Goal: Obtain resource: Download file/media

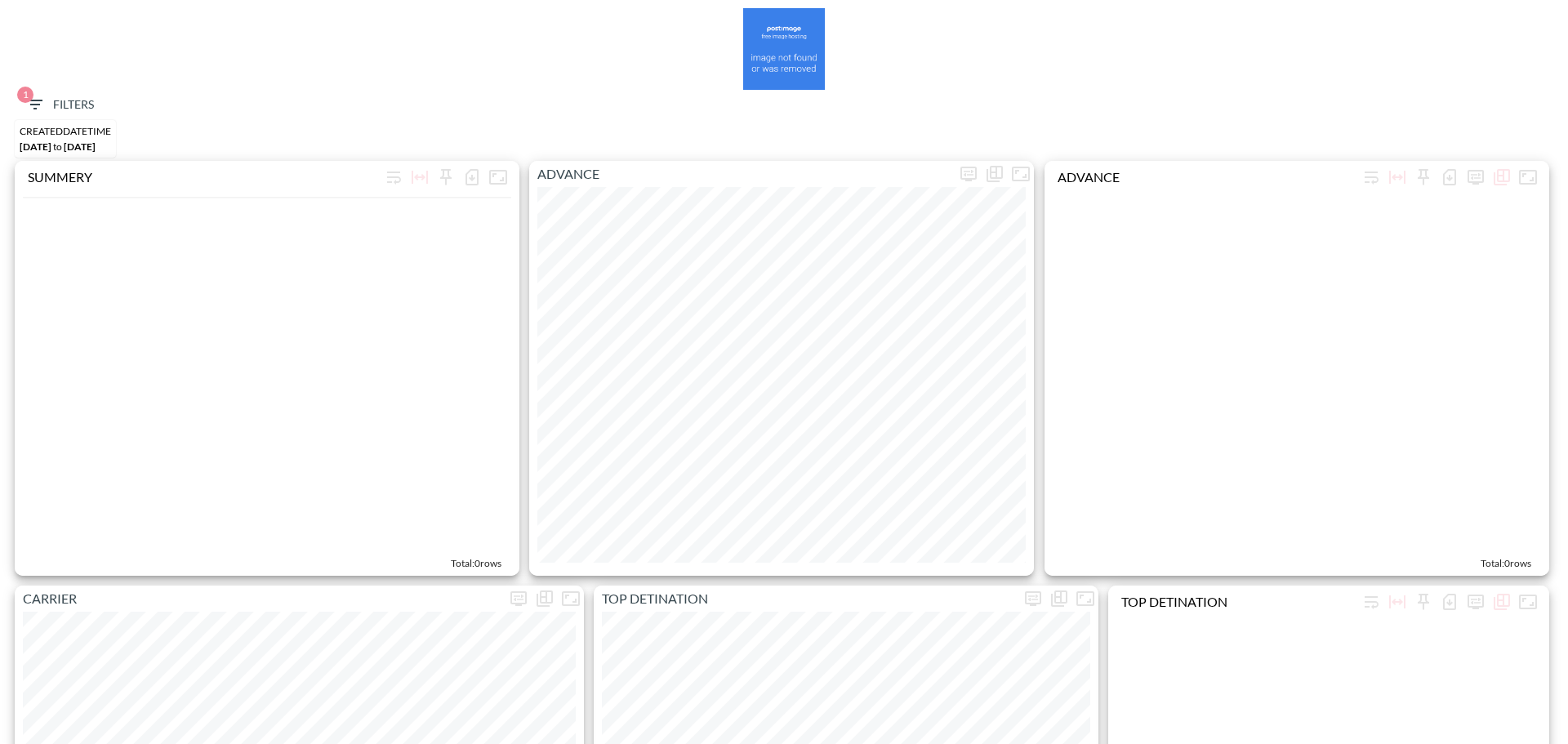
click at [62, 108] on span "1 Filters" at bounding box center [59, 105] width 69 height 20
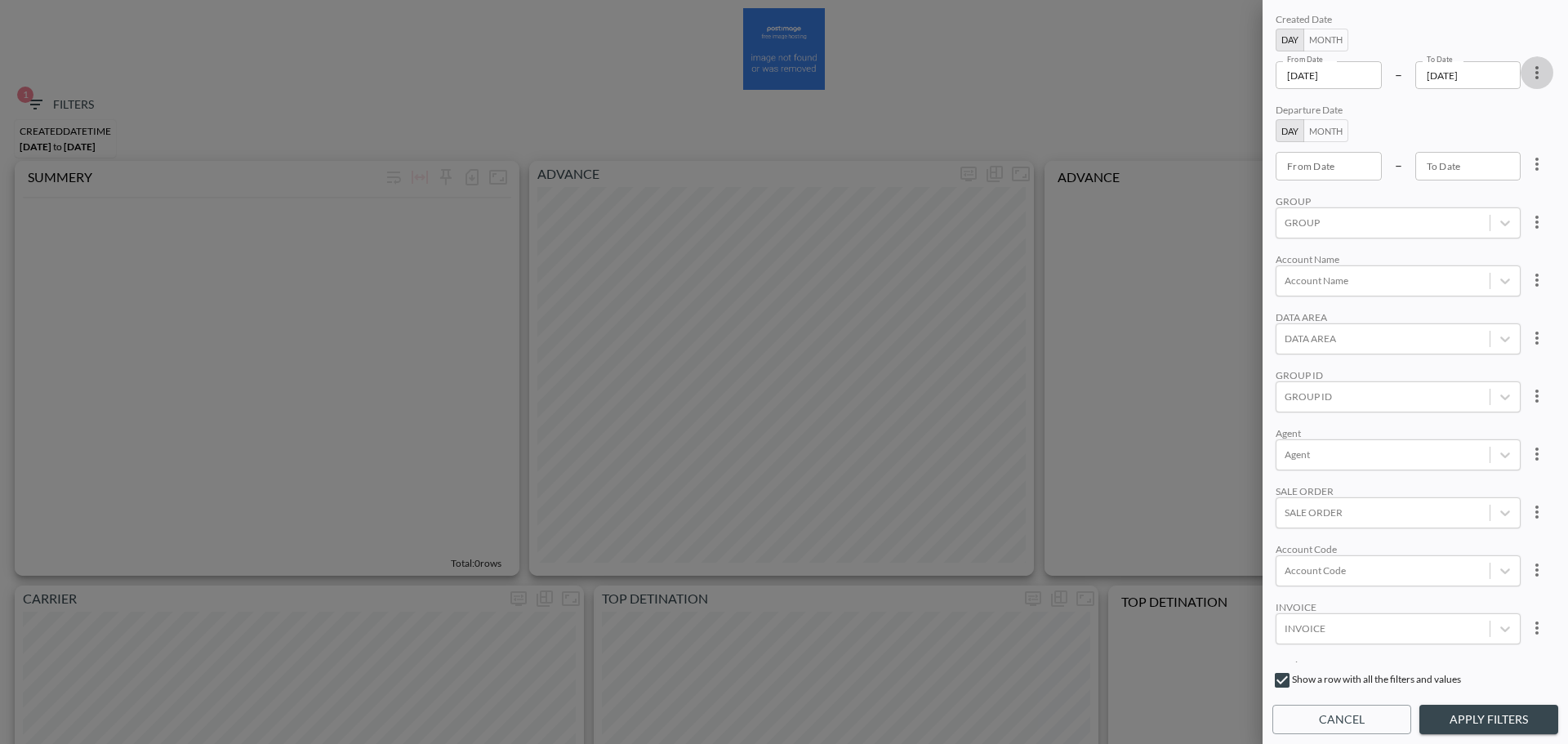
click at [1532, 71] on icon "more" at bounding box center [1537, 72] width 19 height 19
click at [1476, 110] on span "Clear" at bounding box center [1455, 110] width 40 height 19
click at [1321, 40] on button "Month" at bounding box center [1326, 40] width 45 height 23
click at [1327, 73] on div "From Month From Month" at bounding box center [1335, 75] width 119 height 28
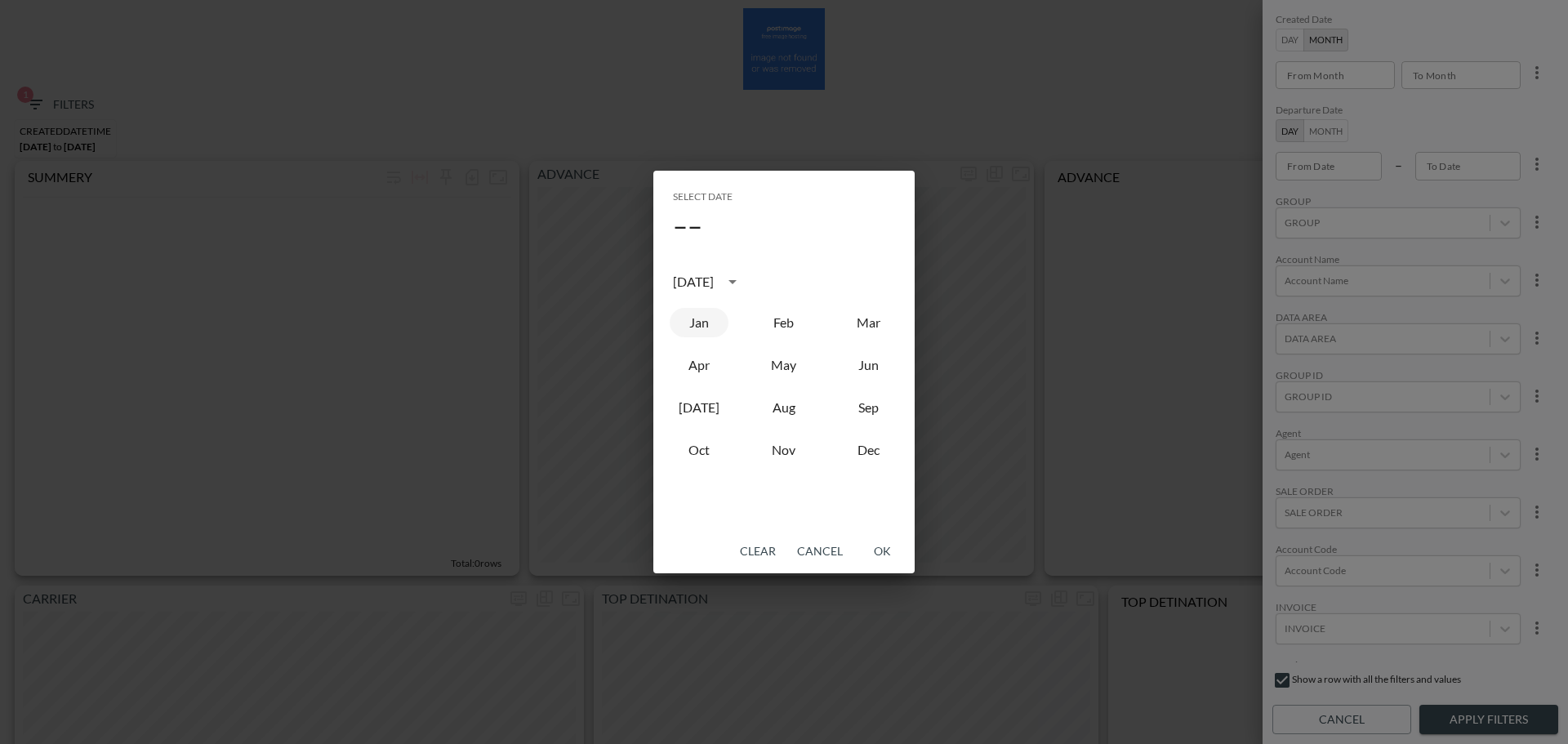
click at [711, 318] on button "Jan" at bounding box center [699, 323] width 58 height 30
click at [714, 282] on div "[DATE]" at bounding box center [694, 281] width 41 height 19
click at [706, 412] on button "2023" at bounding box center [699, 415] width 58 height 30
type input "2023-01"
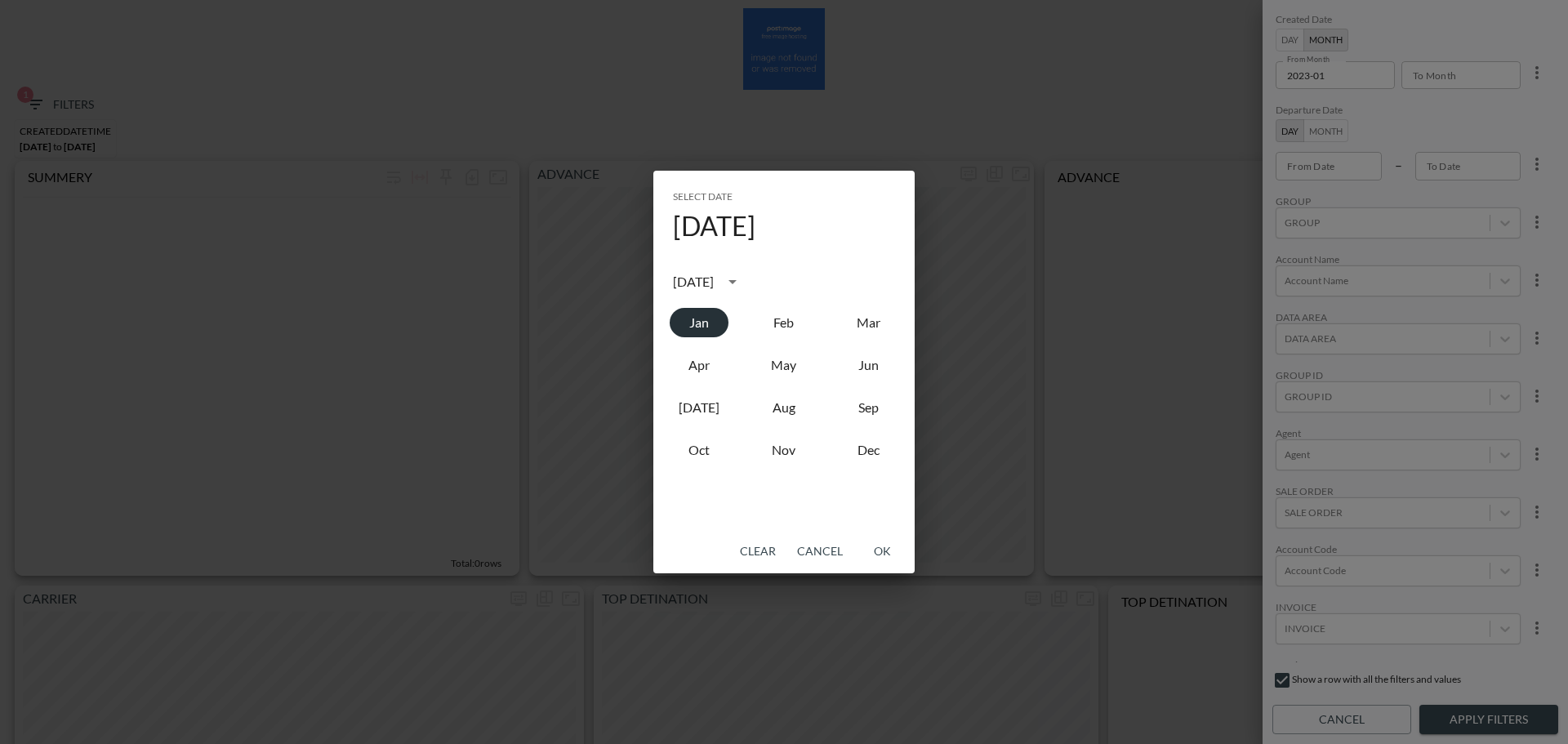
click at [715, 328] on button "Jan" at bounding box center [699, 323] width 58 height 30
click at [872, 545] on button "OK" at bounding box center [883, 552] width 53 height 31
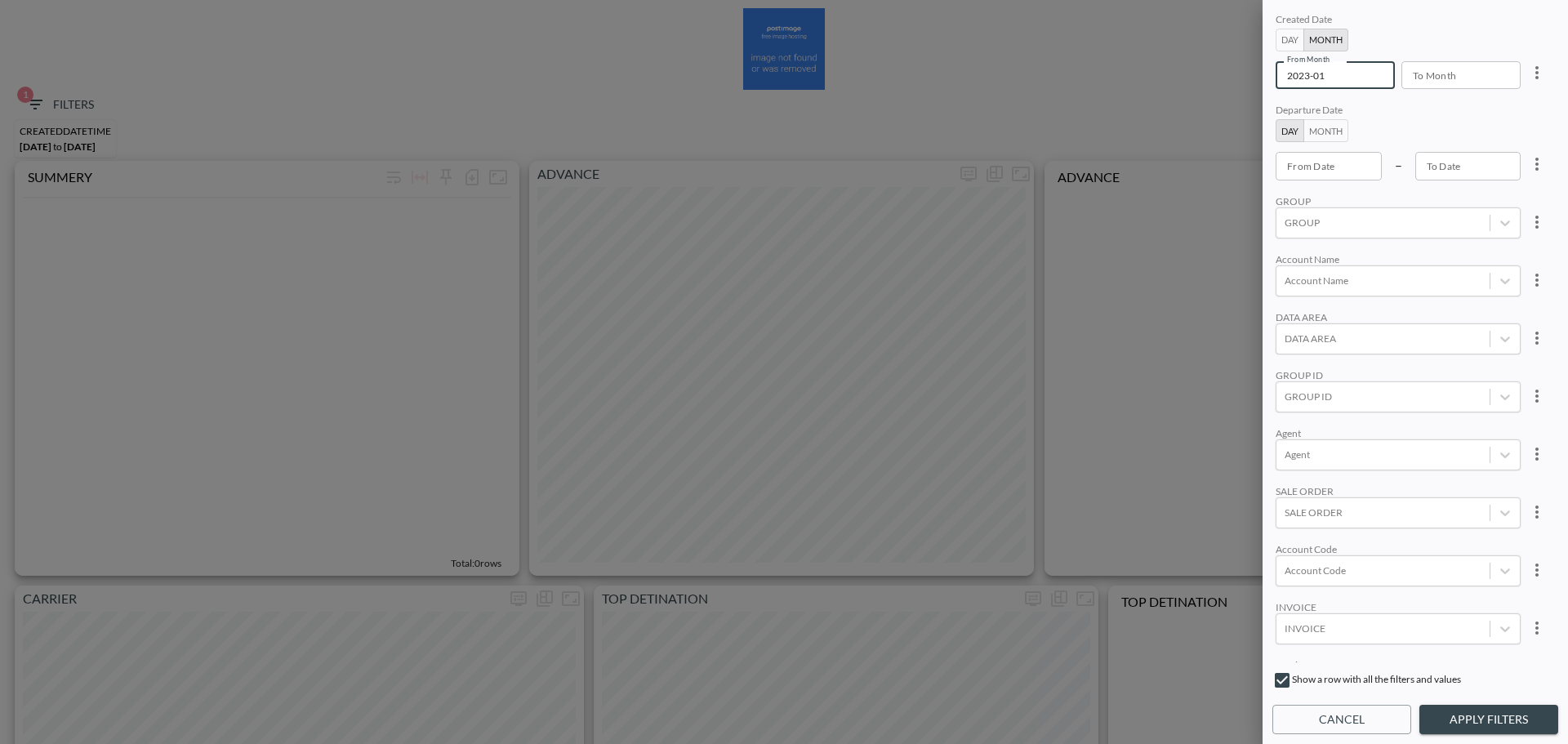
click at [1436, 78] on div "To Month To Month" at bounding box center [1461, 75] width 119 height 28
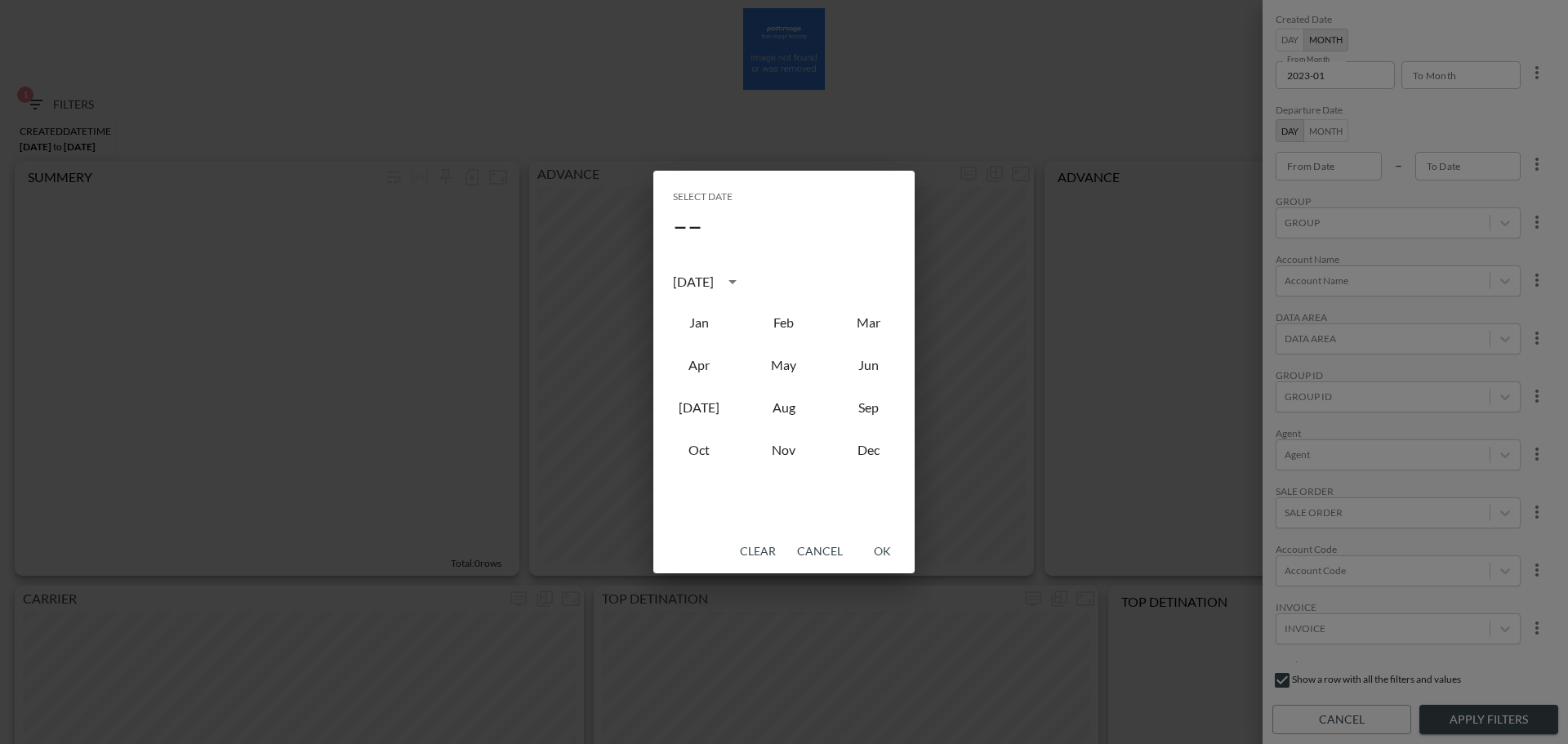
click at [714, 284] on div "[DATE]" at bounding box center [694, 281] width 41 height 19
click at [697, 409] on button "2023" at bounding box center [699, 415] width 58 height 30
click at [768, 318] on button "Feb" at bounding box center [784, 323] width 58 height 30
type input "2023-02"
click at [884, 549] on button "OK" at bounding box center [883, 552] width 53 height 31
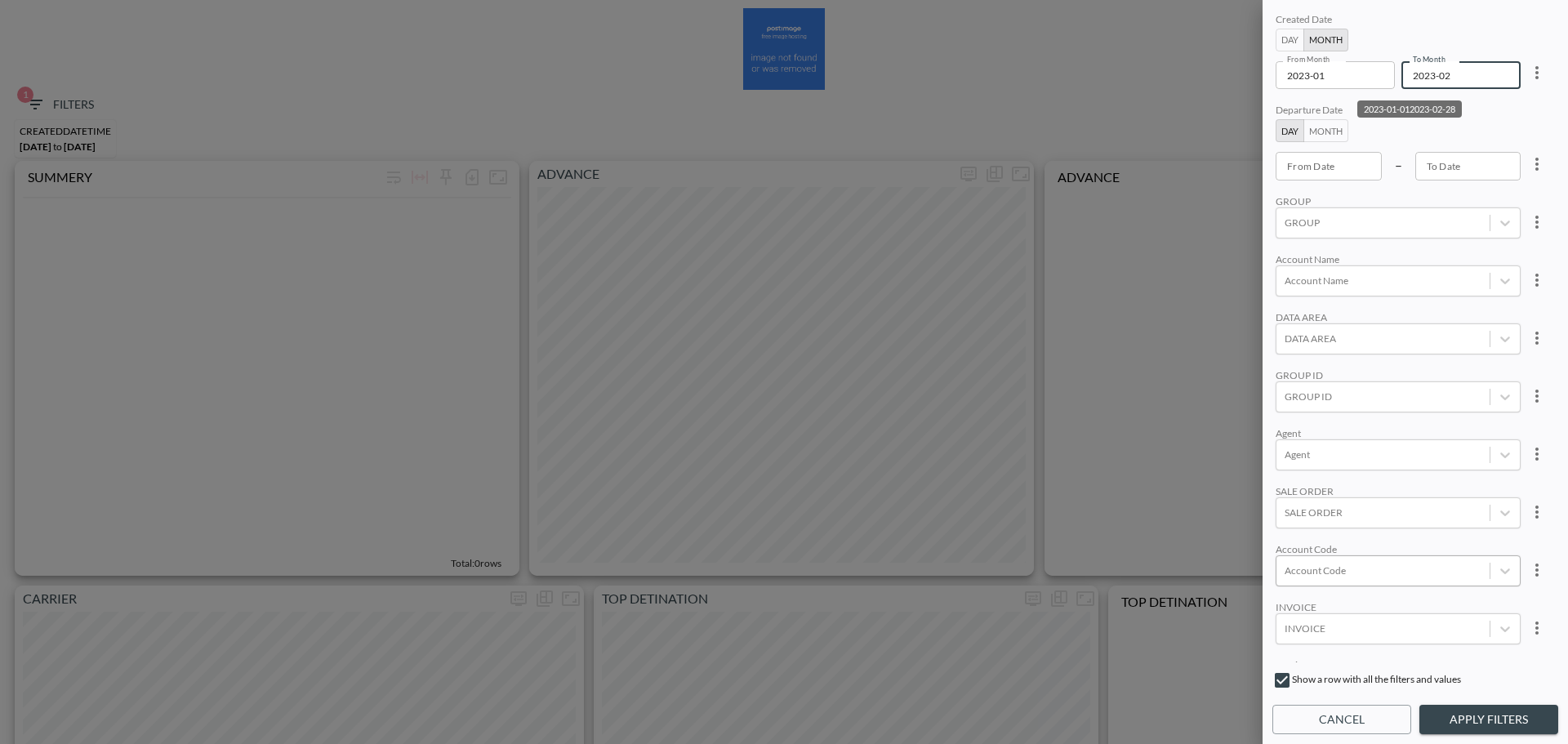
click at [1372, 572] on div at bounding box center [1383, 570] width 197 height 15
drag, startPoint x: 1294, startPoint y: 520, endPoint x: 1338, endPoint y: 482, distance: 58.1
click at [1293, 519] on input "MTLV" at bounding box center [1288, 517] width 34 height 34
type input "MTLV"
click at [1374, 427] on div "Agent" at bounding box center [1398, 433] width 245 height 12
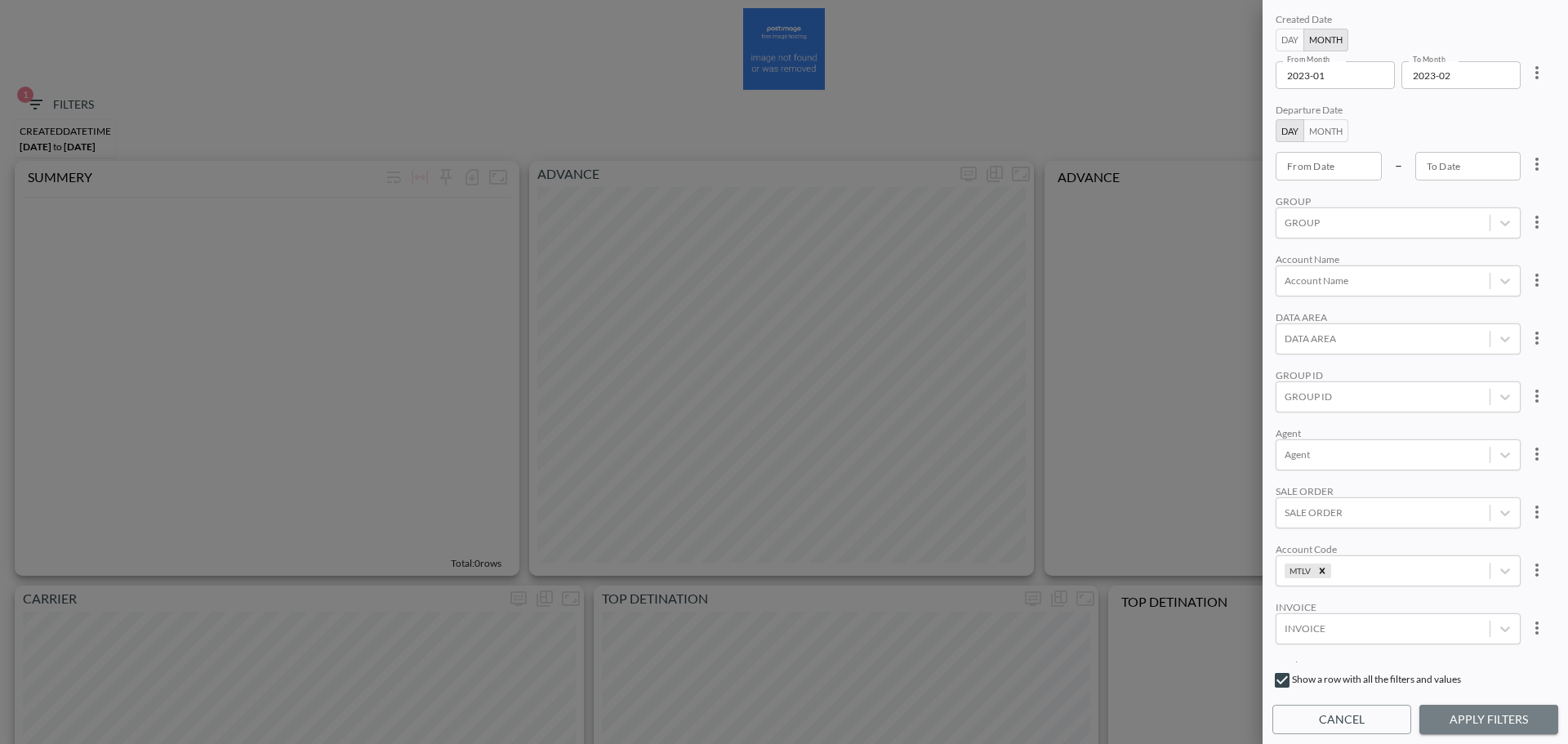
click at [1496, 713] on button "Apply Filters" at bounding box center [1489, 720] width 139 height 31
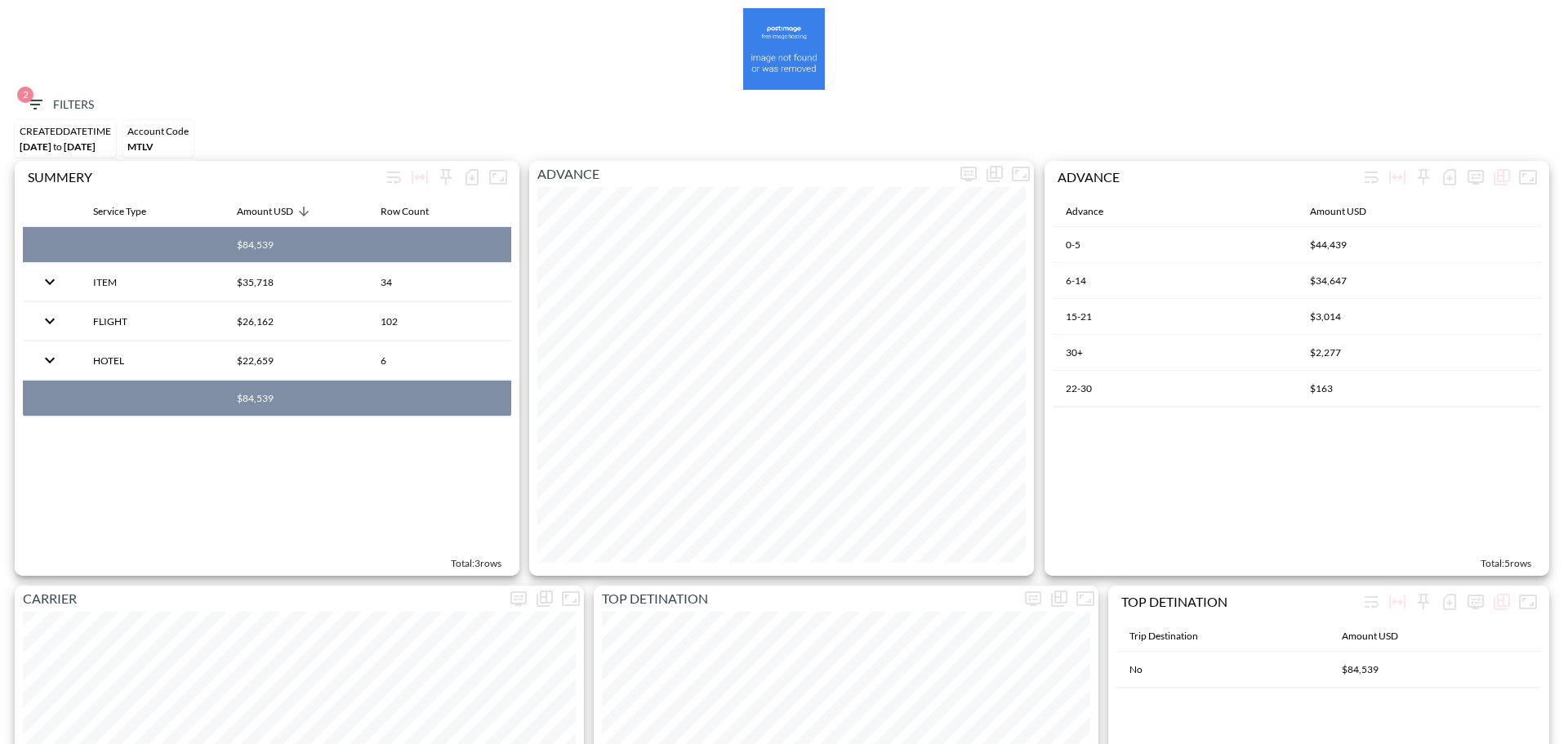
scroll to position [2451, 0]
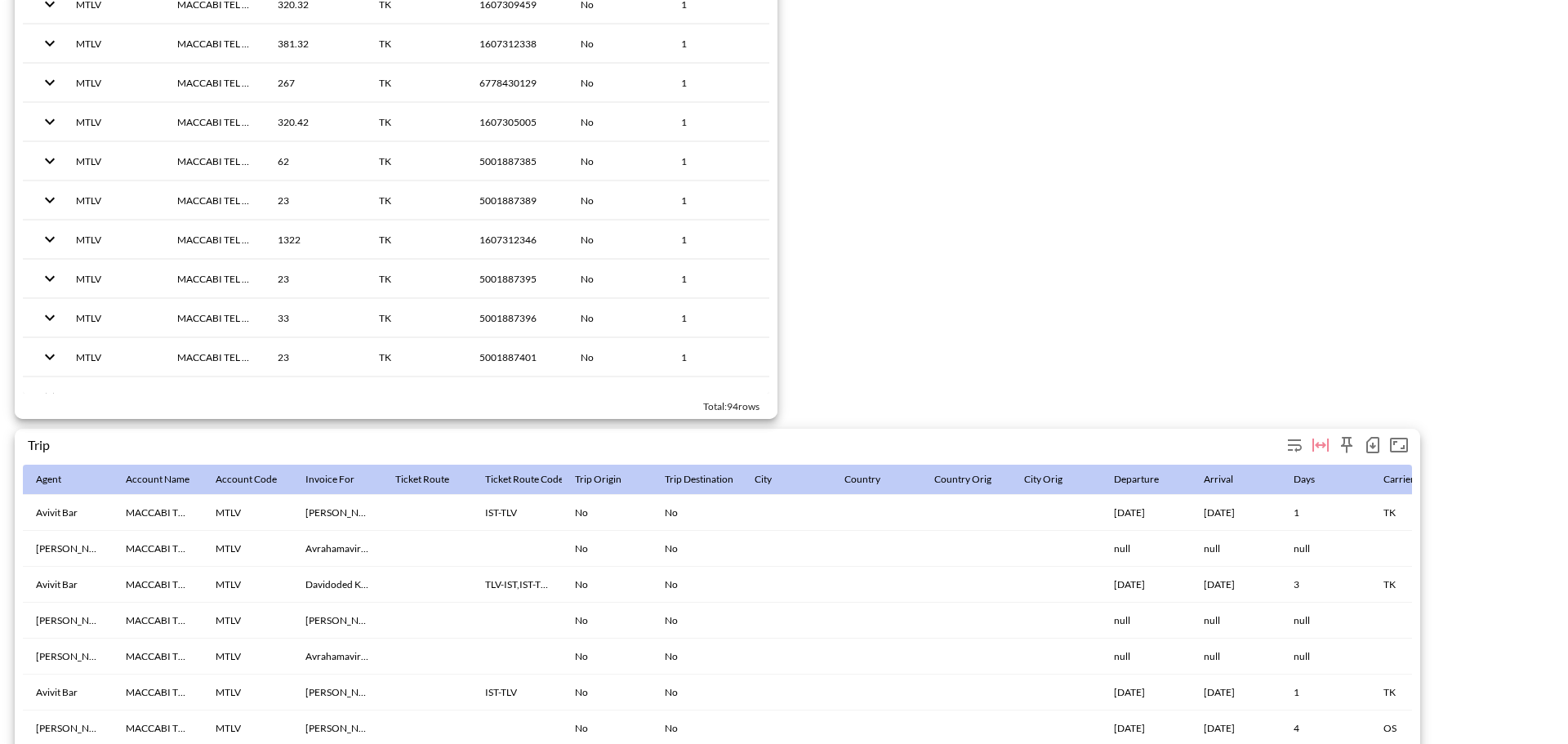
click at [1368, 448] on icon "button" at bounding box center [1372, 445] width 13 height 16
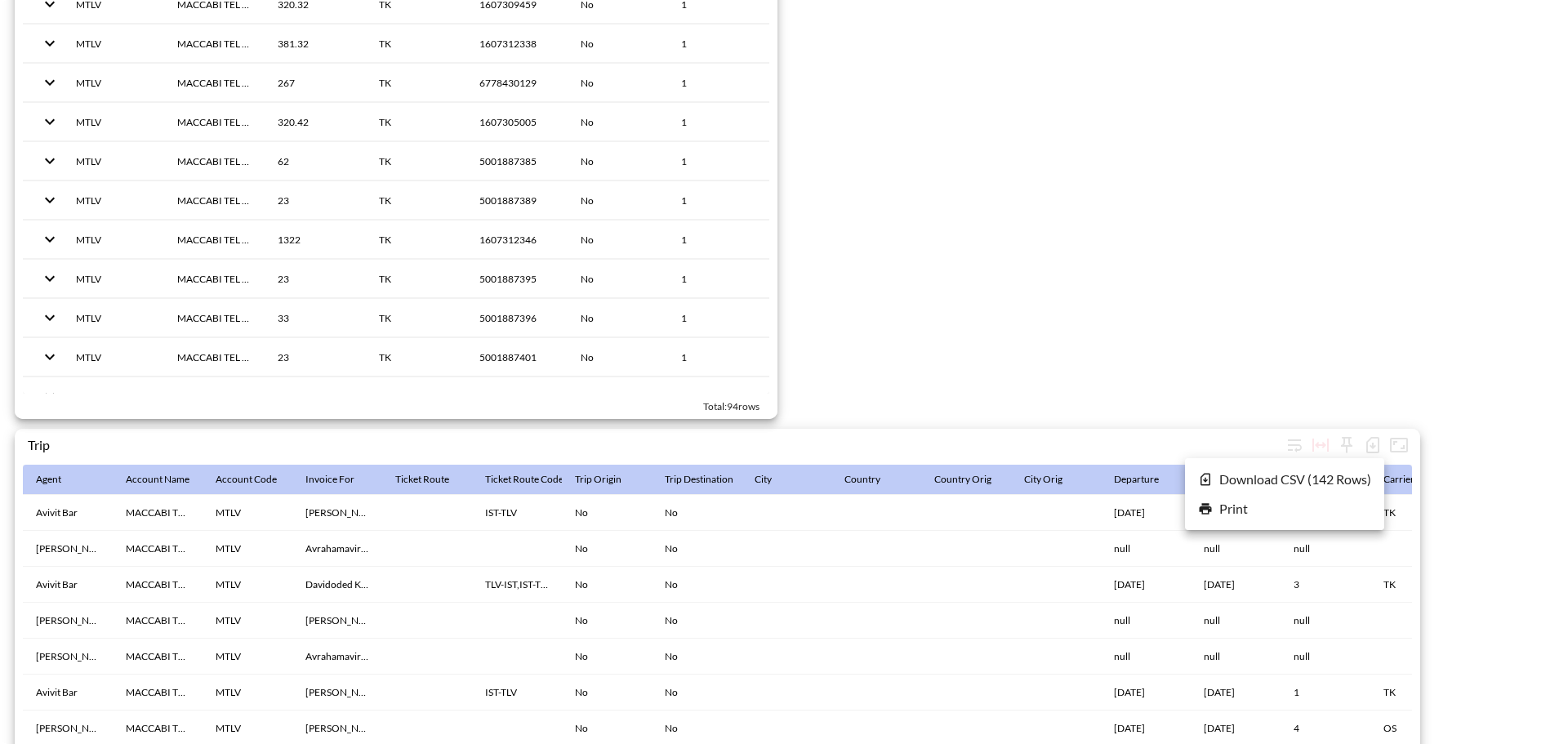
click at [1305, 473] on li "Download CSV ( 142 Rows )" at bounding box center [1284, 480] width 199 height 30
